Goal: Find specific page/section: Find specific page/section

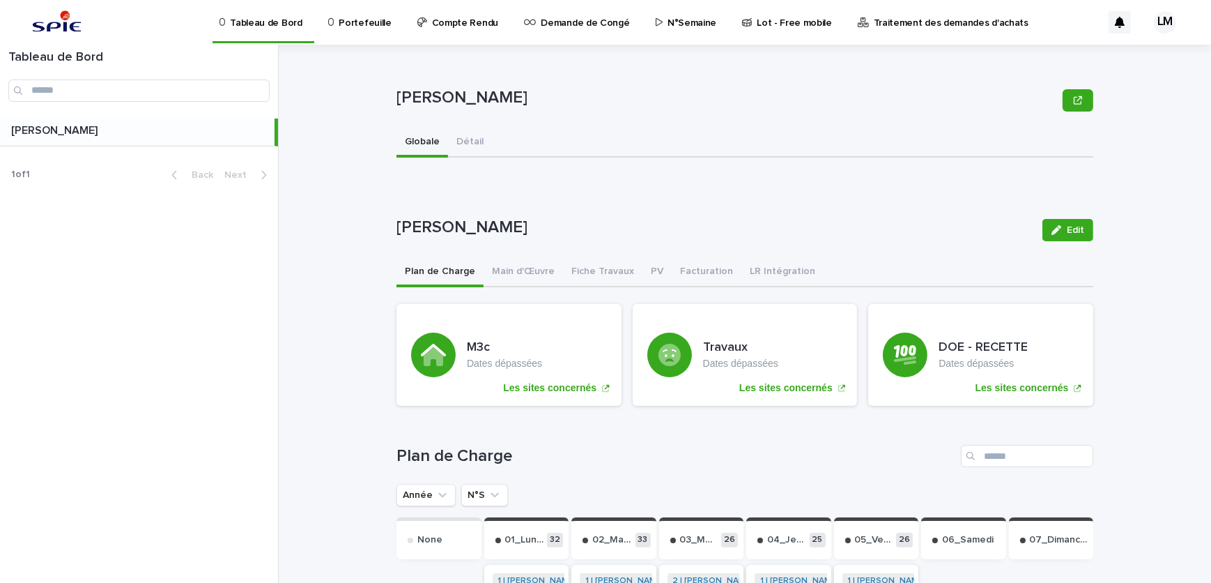
drag, startPoint x: 312, startPoint y: 295, endPoint x: 298, endPoint y: 209, distance: 86.7
click at [312, 295] on div "LELAIDIER [PERSON_NAME] Sorry, there was an error saving your record. Please tr…" at bounding box center [754, 314] width 916 height 538
click at [310, 228] on div "LELAIDIER [PERSON_NAME] Sorry, there was an error saving your record. Please tr…" at bounding box center [754, 314] width 916 height 538
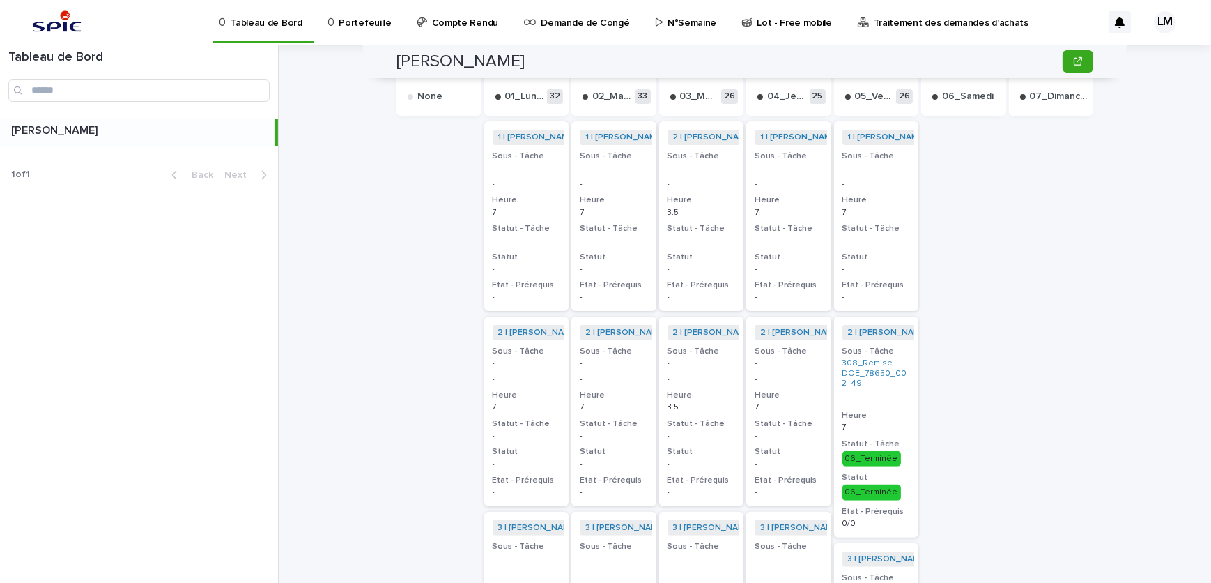
scroll to position [126, 0]
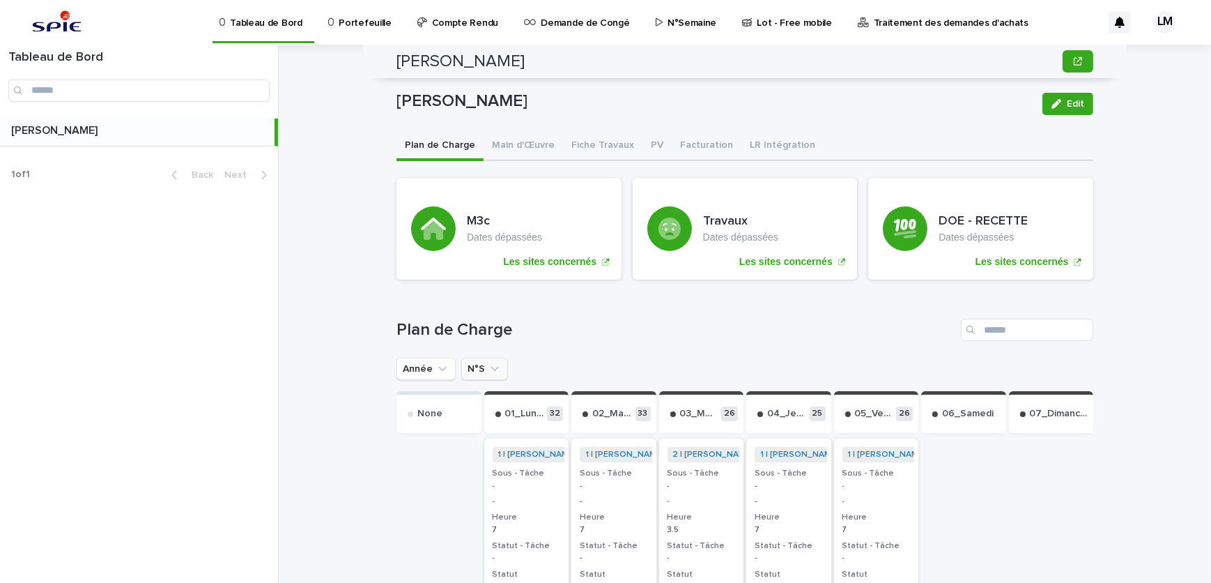
click at [471, 362] on button "N°S" at bounding box center [484, 369] width 47 height 22
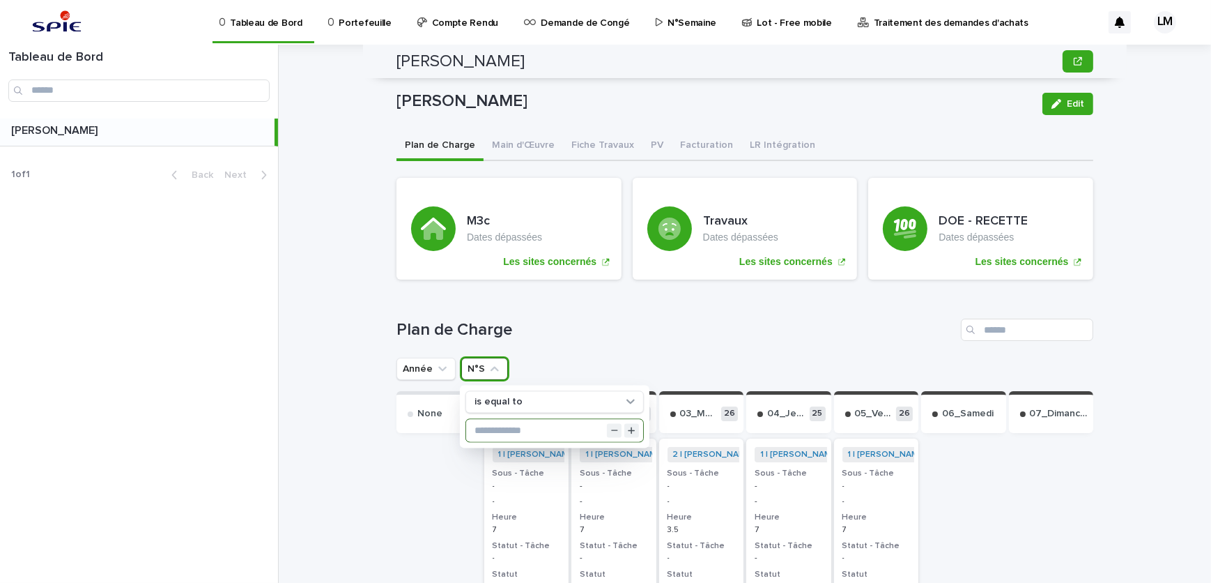
click at [532, 415] on div "is equal to" at bounding box center [555, 416] width 190 height 63
type input "**"
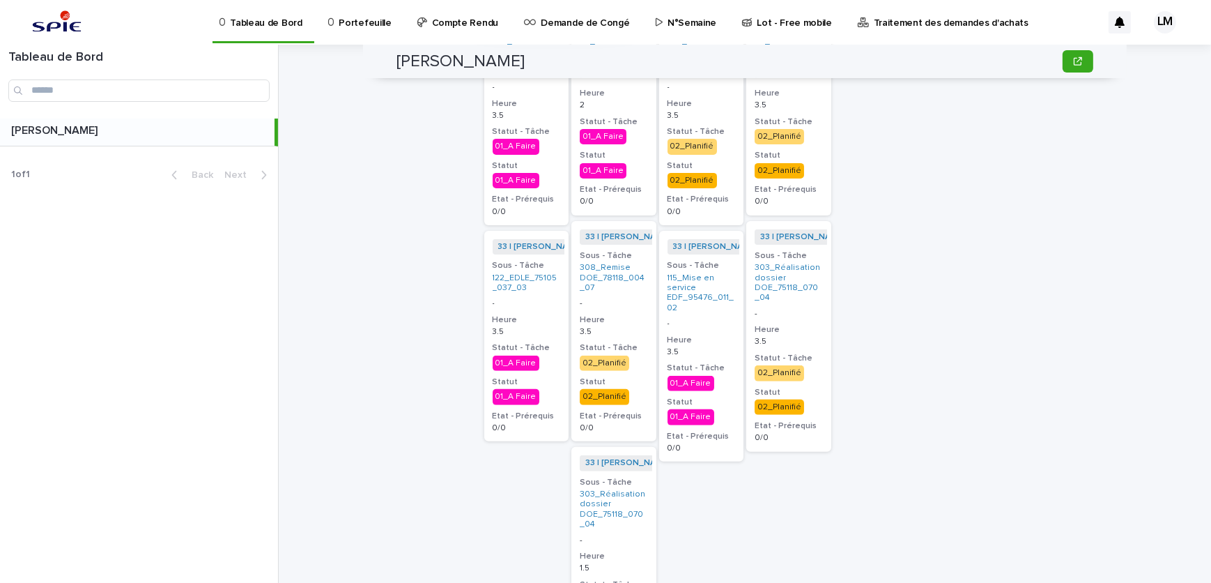
scroll to position [697, 0]
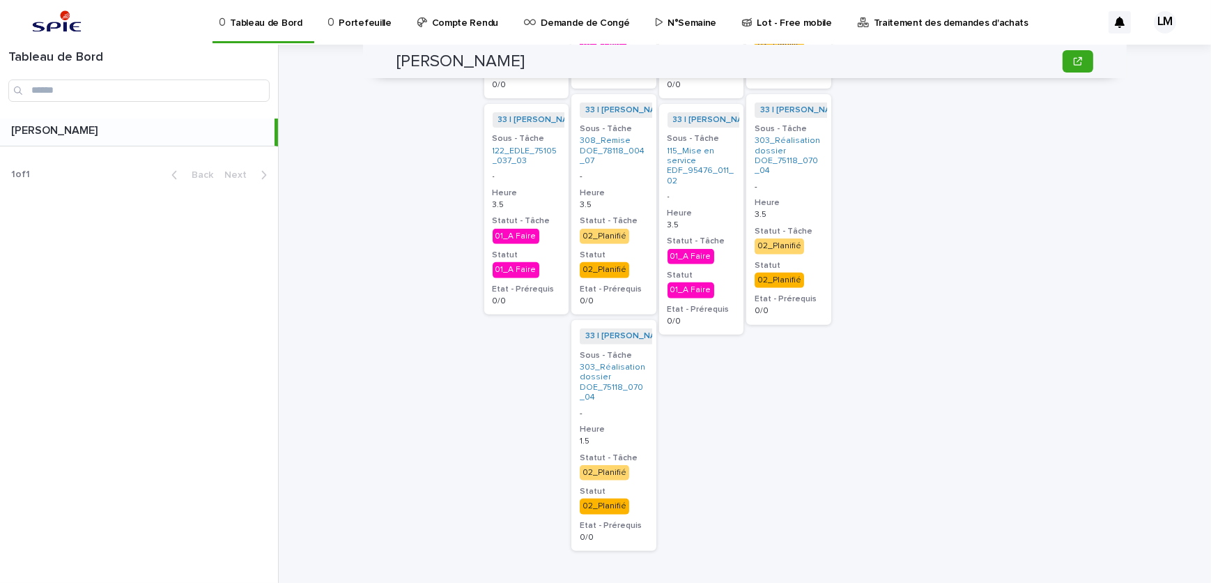
click at [613, 424] on h3 "Heure" at bounding box center [614, 429] width 68 height 11
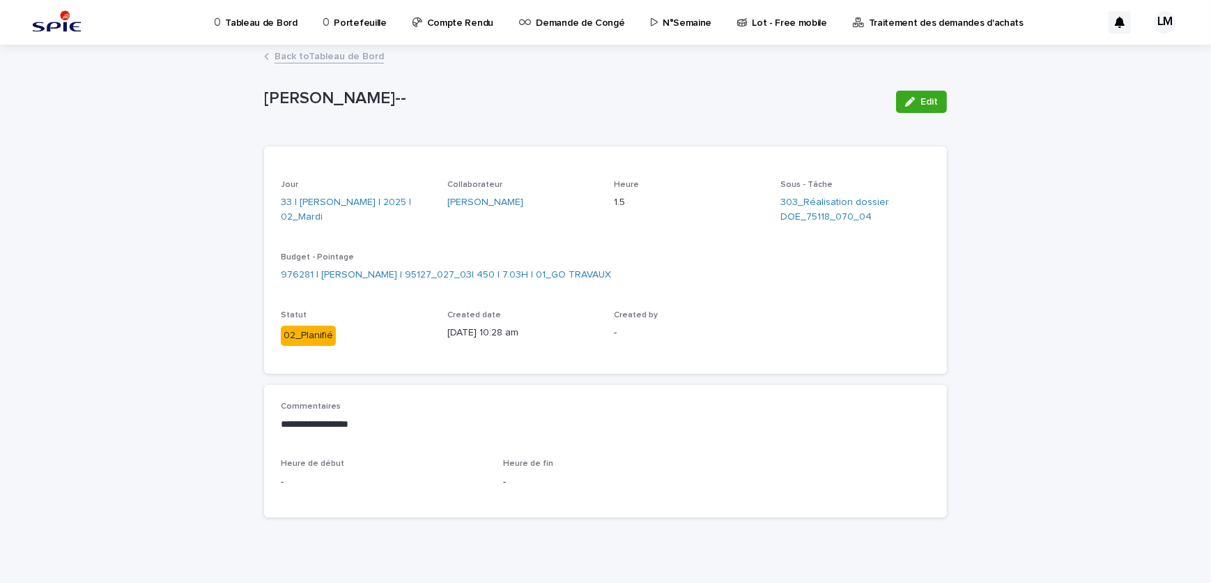
scroll to position [14, 0]
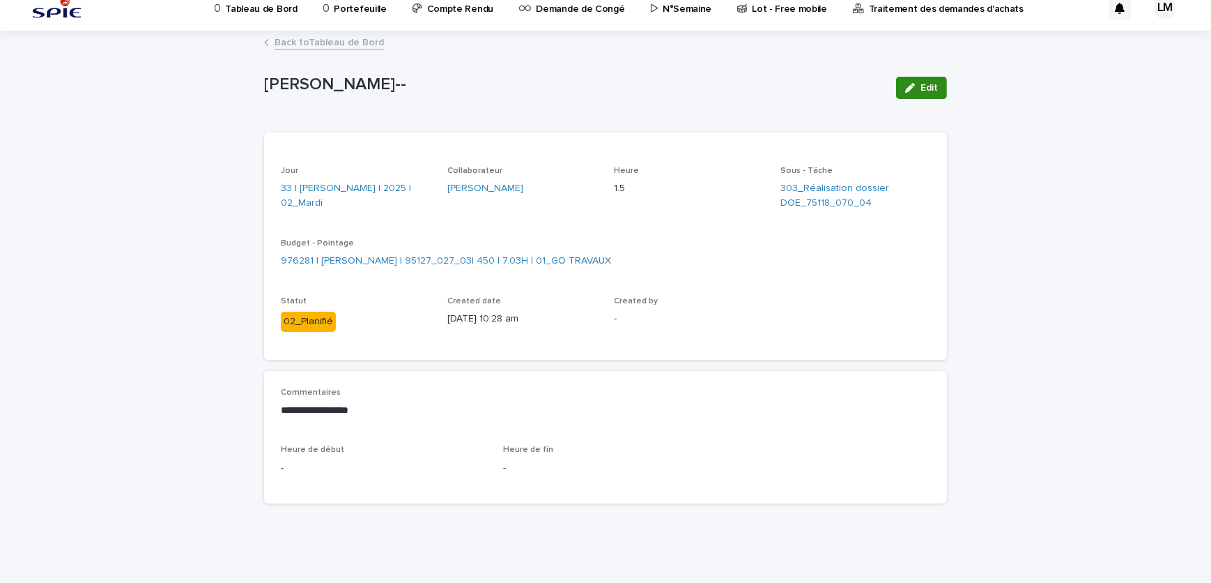
click at [912, 81] on button "Edit" at bounding box center [921, 88] width 51 height 22
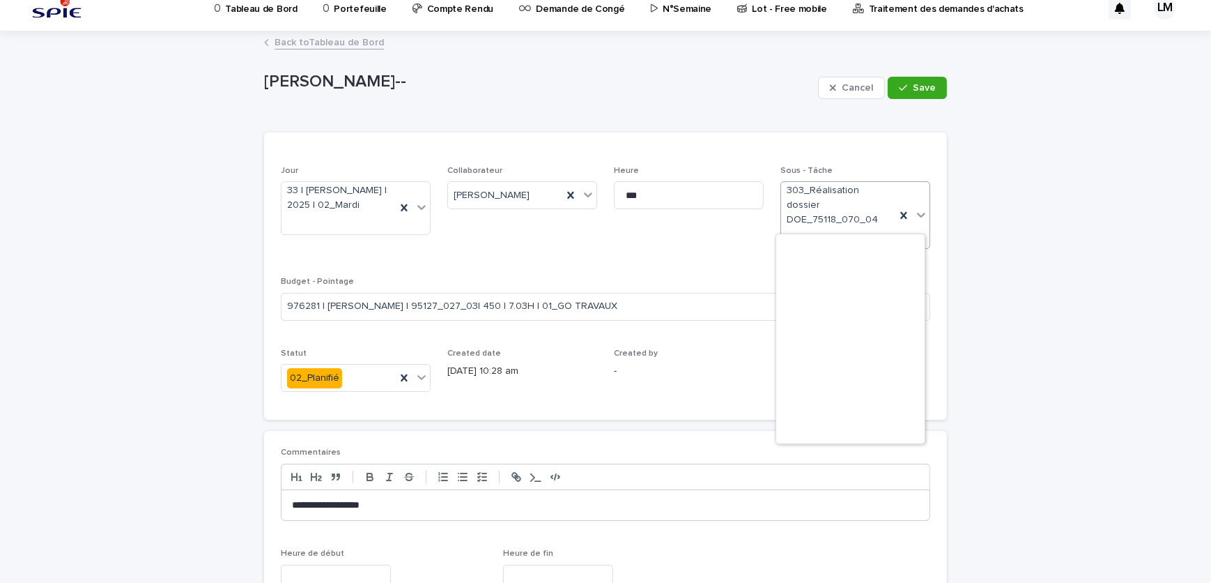
scroll to position [16807, 0]
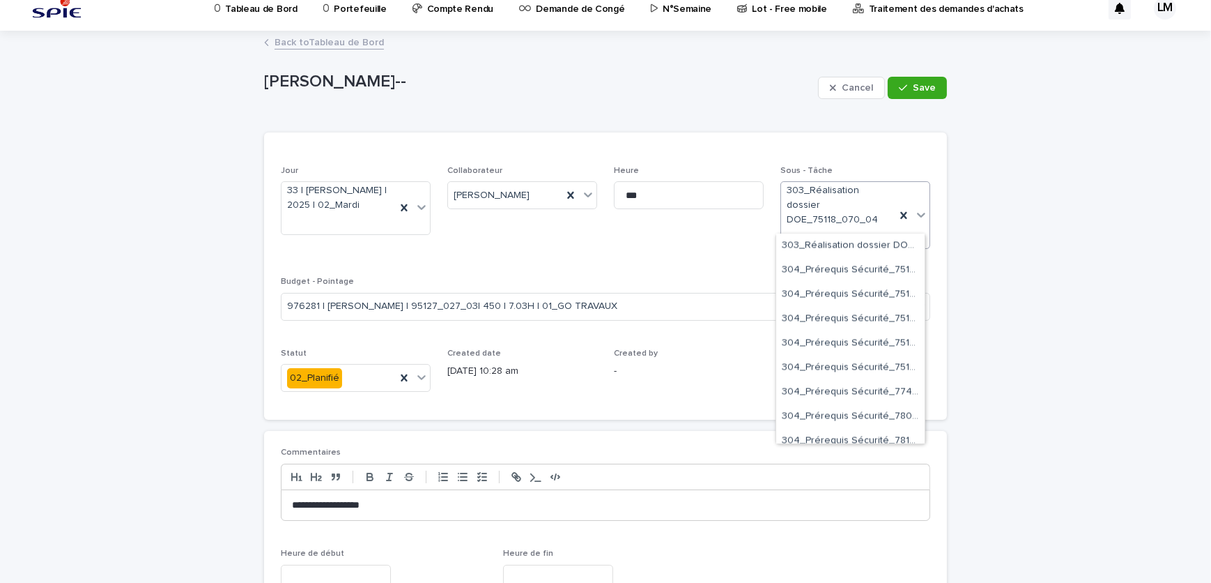
drag, startPoint x: 866, startPoint y: 200, endPoint x: 819, endPoint y: 207, distance: 47.9
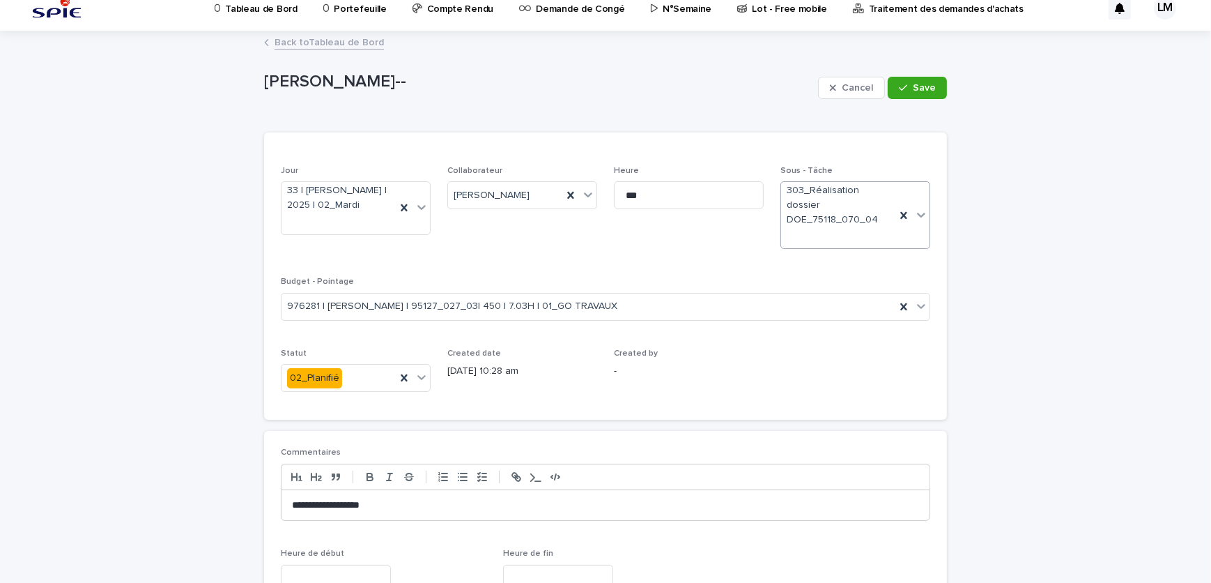
drag, startPoint x: 868, startPoint y: 201, endPoint x: 781, endPoint y: 201, distance: 86.4
click at [805, 206] on span "303_Réalisation dossier DOE_75118_070_04" at bounding box center [838, 204] width 103 height 43
click at [311, 38] on link "Back to Tableau de Bord" at bounding box center [329, 41] width 109 height 16
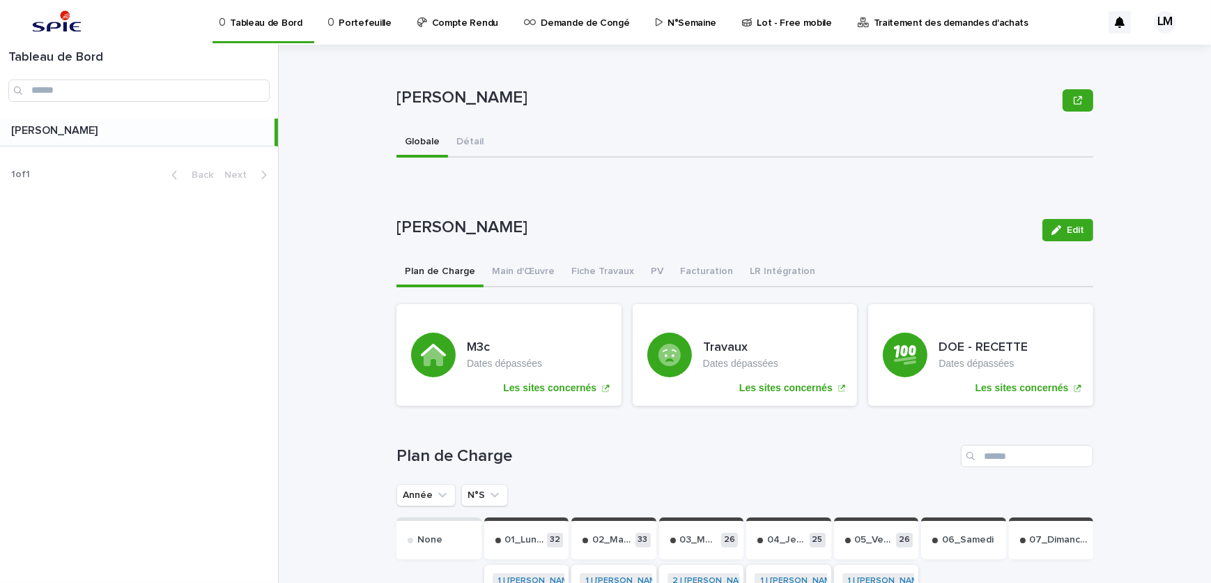
scroll to position [63, 0]
